Goal: Register for event/course

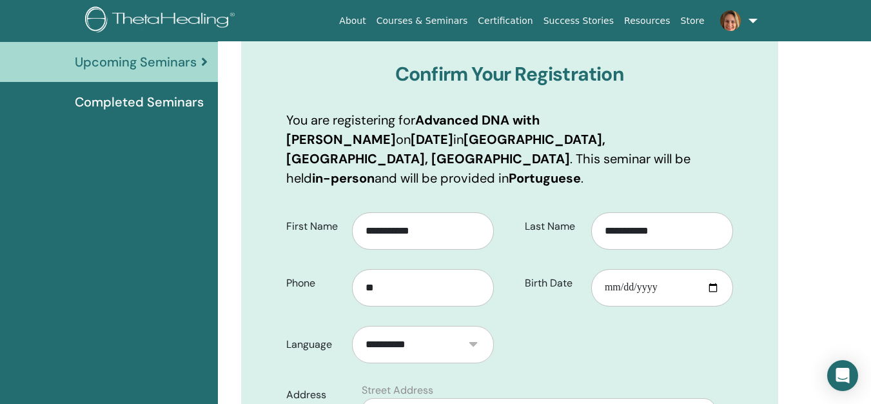
scroll to position [160, 0]
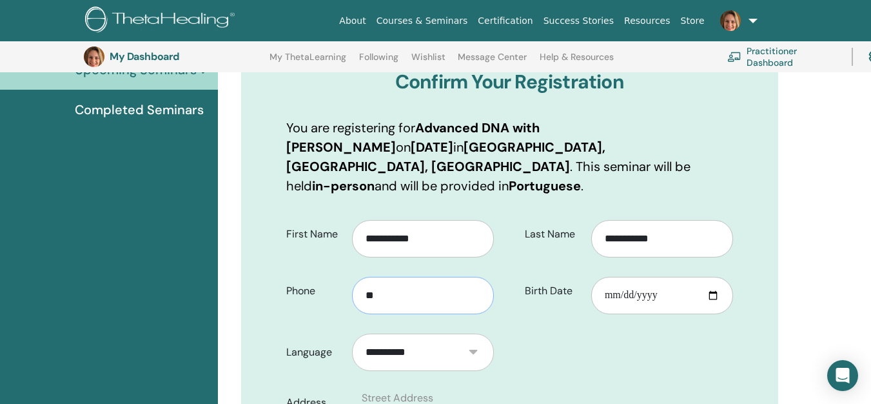
click at [380, 277] on input "**" at bounding box center [423, 295] width 142 height 37
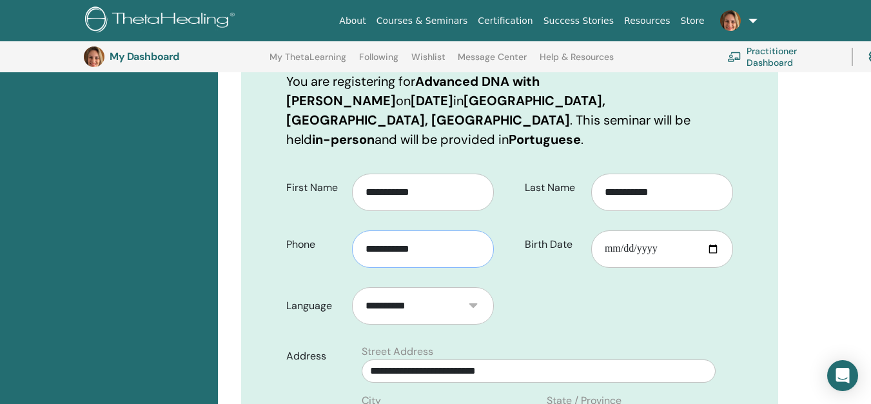
scroll to position [353, 0]
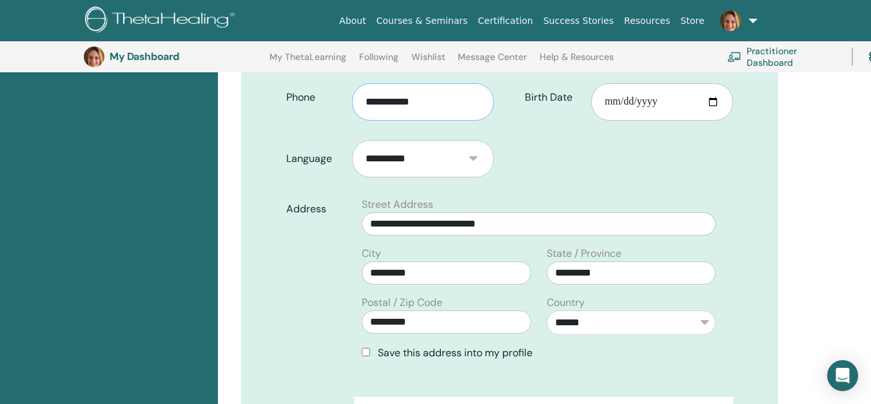
type input "**********"
click at [508, 212] on input "**********" at bounding box center [539, 223] width 354 height 23
type input "**********"
drag, startPoint x: 440, startPoint y: 302, endPoint x: 310, endPoint y: 293, distance: 129.9
click at [310, 293] on div "**********" at bounding box center [510, 284] width 466 height 174
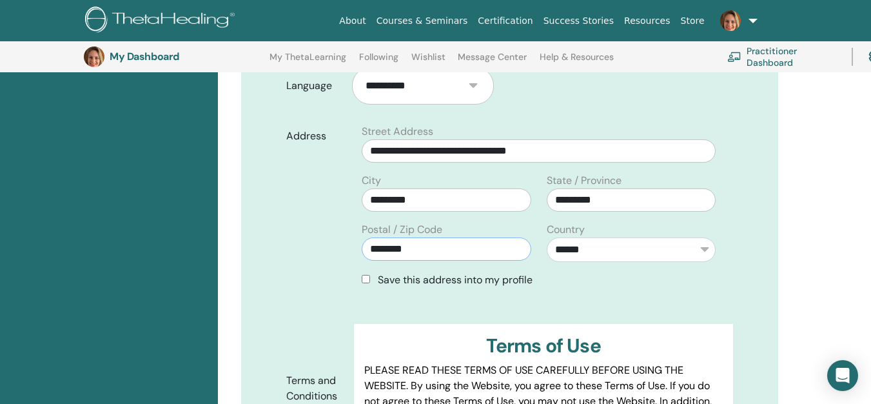
scroll to position [482, 0]
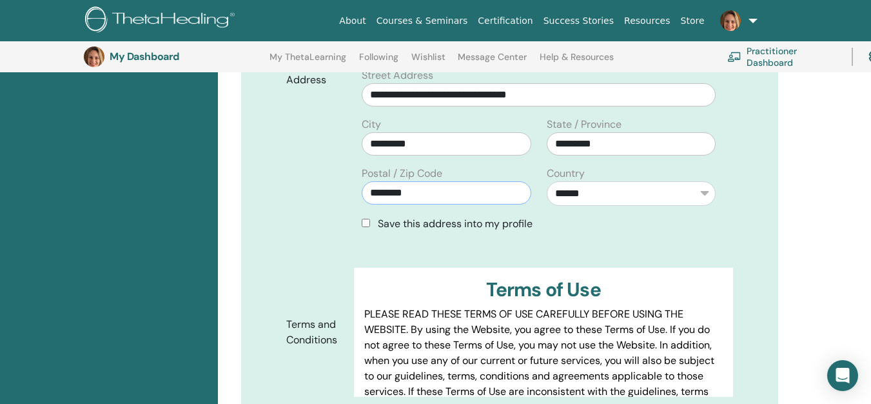
type input "********"
drag, startPoint x: 381, startPoint y: 200, endPoint x: 550, endPoint y: 200, distance: 168.9
click at [550, 216] on div "Save this address into my profile" at bounding box center [539, 223] width 354 height 15
copy span "Save this address into my profile"
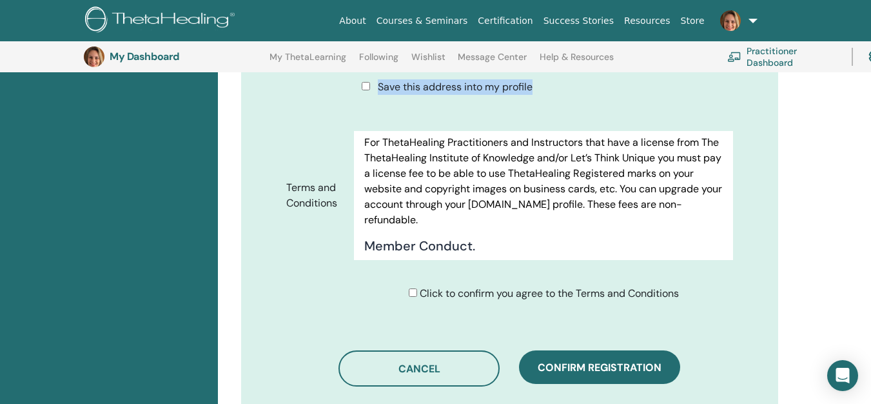
scroll to position [676, 0]
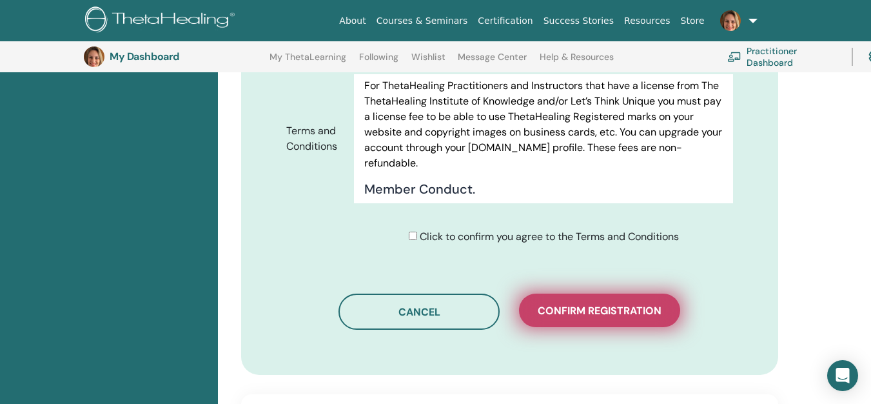
click at [597, 304] on span "Confirm registration" at bounding box center [600, 311] width 124 height 14
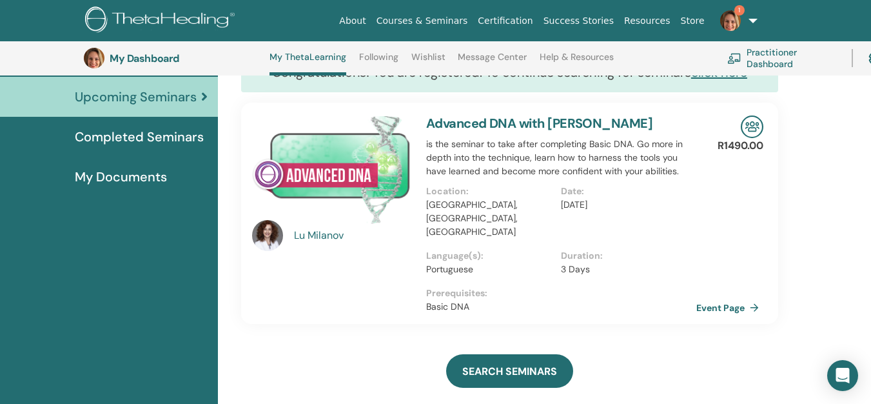
scroll to position [228, 0]
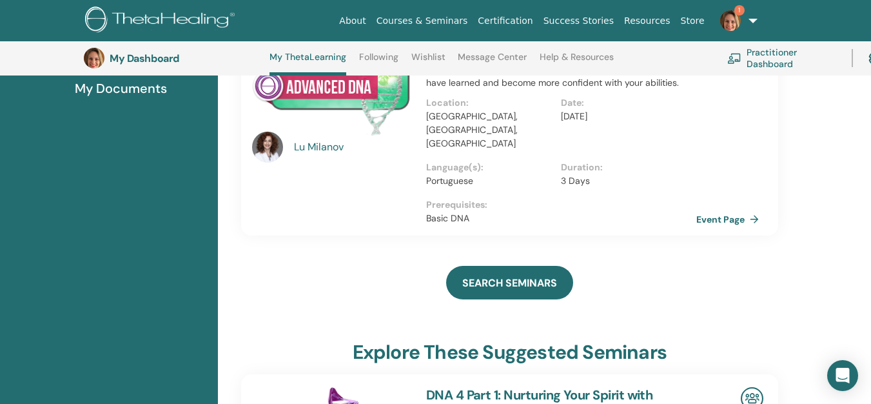
click at [737, 12] on span "1" at bounding box center [739, 10] width 10 height 10
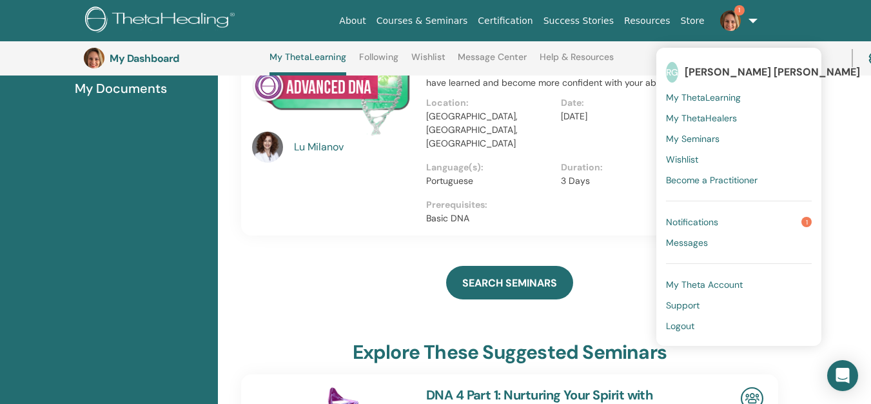
click at [753, 19] on link "1" at bounding box center [736, 20] width 53 height 41
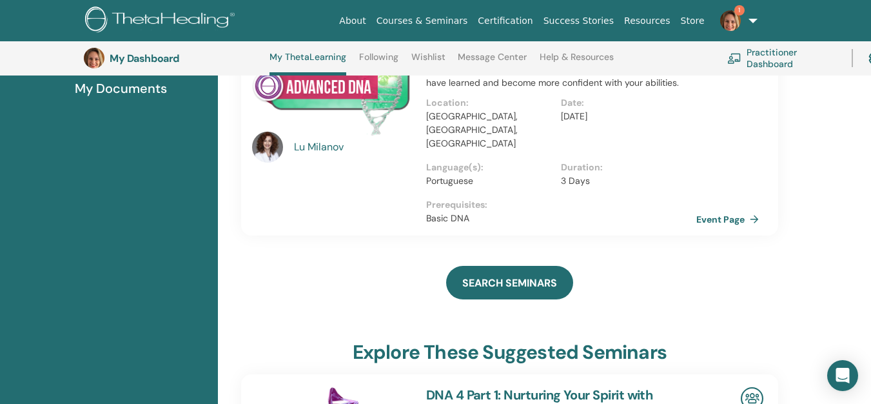
click at [753, 19] on link "1" at bounding box center [736, 20] width 53 height 41
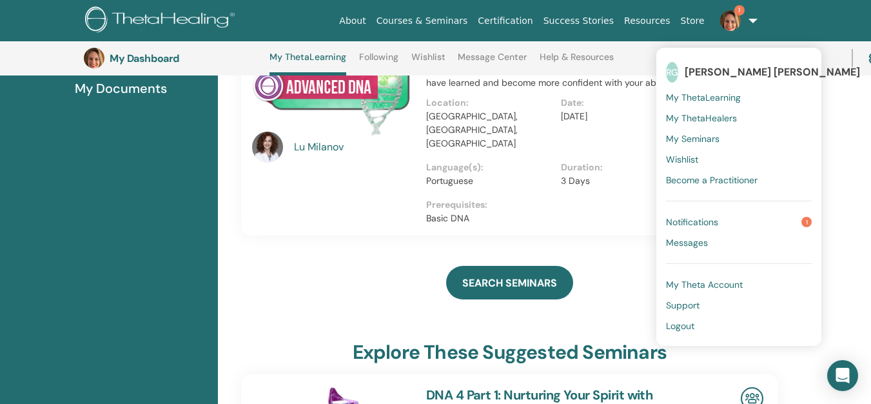
click at [826, 64] on link "Practitioner Dashboard" at bounding box center [781, 58] width 109 height 28
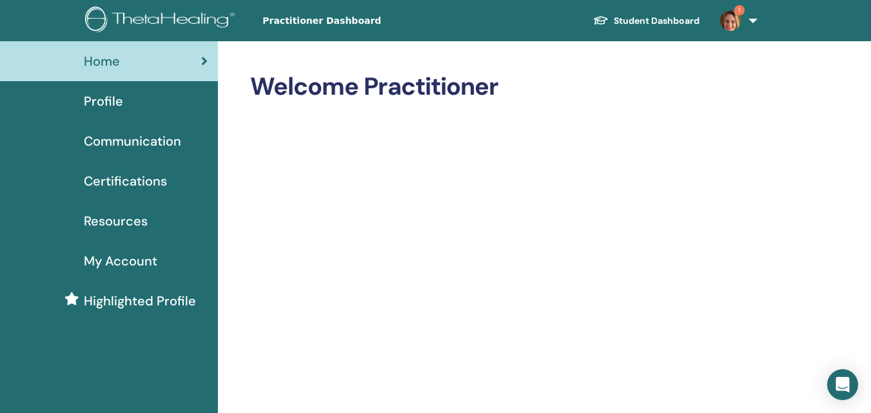
click at [137, 143] on span "Communication" at bounding box center [132, 140] width 97 height 19
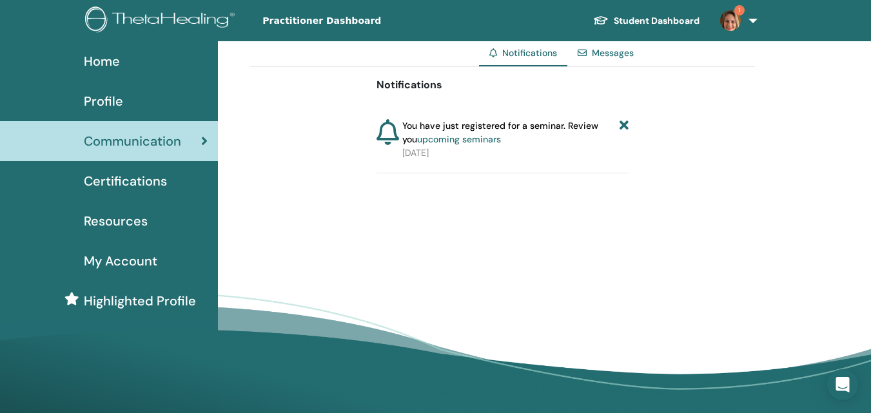
click at [110, 57] on span "Home" at bounding box center [102, 61] width 36 height 19
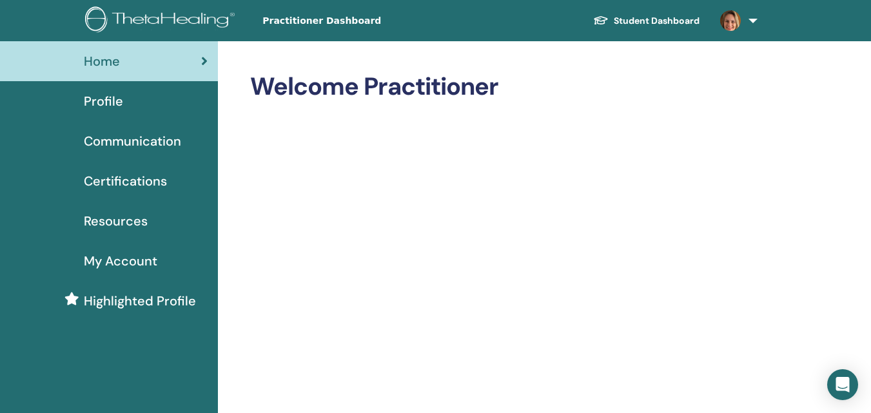
click at [108, 101] on span "Profile" at bounding box center [103, 101] width 39 height 19
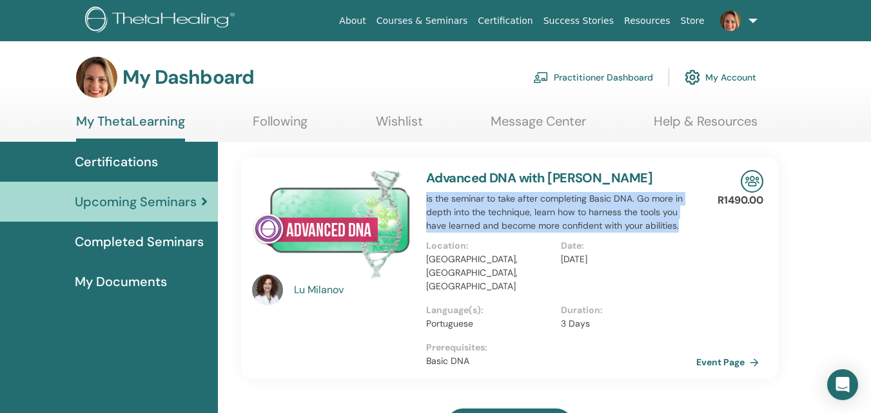
drag, startPoint x: 426, startPoint y: 197, endPoint x: 689, endPoint y: 231, distance: 265.2
click at [689, 231] on p "is the seminar to take after completing Basic DNA. Go more in depth into the te…" at bounding box center [561, 212] width 270 height 41
copy p "is the seminar to take after completing Basic DNA. Go more in depth into the te…"
click at [714, 353] on link "Event Page" at bounding box center [732, 362] width 68 height 19
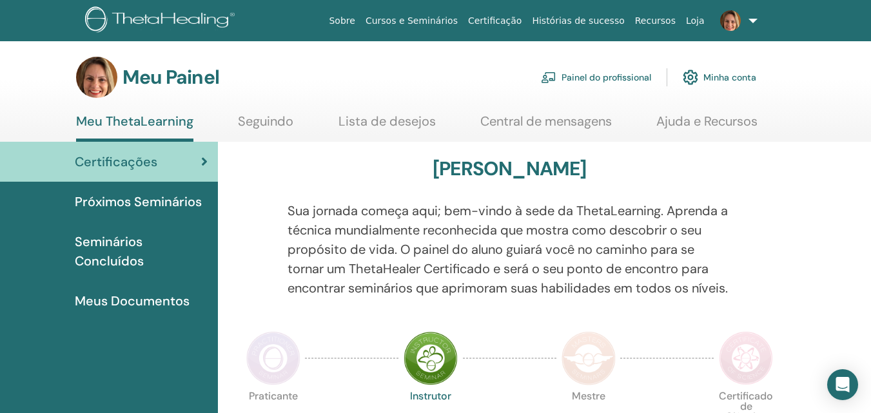
click at [113, 155] on font "Certificações" at bounding box center [116, 161] width 83 height 17
click at [126, 301] on font "Meus Documentos" at bounding box center [132, 301] width 115 height 17
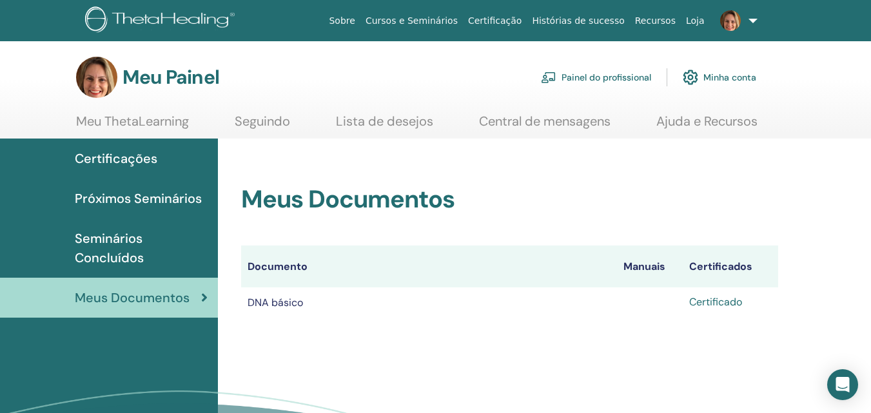
click at [719, 304] on font "Certificado" at bounding box center [715, 302] width 53 height 14
click at [754, 20] on link at bounding box center [736, 20] width 53 height 41
